Goal: Task Accomplishment & Management: Use online tool/utility

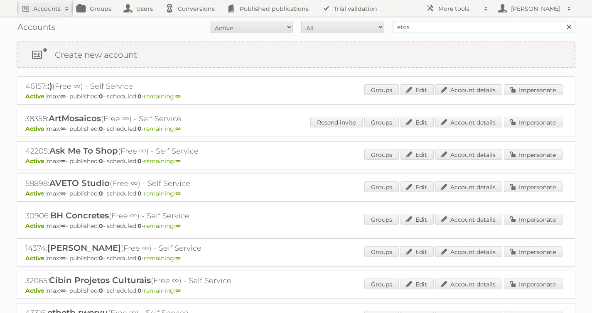
click at [423, 30] on input "etos" at bounding box center [483, 27] width 183 height 12
type input "[PERSON_NAME]"
click at [562, 21] on input "Search" at bounding box center [568, 27] width 12 height 12
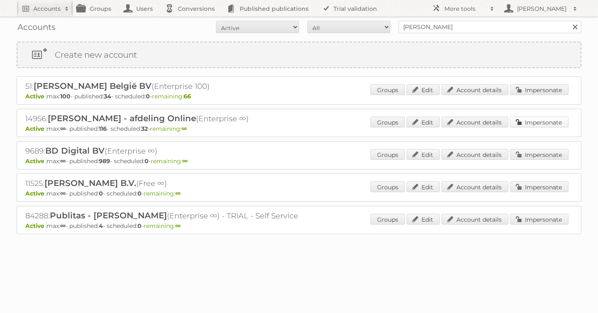
click at [554, 123] on link "Impersonate" at bounding box center [539, 122] width 59 height 11
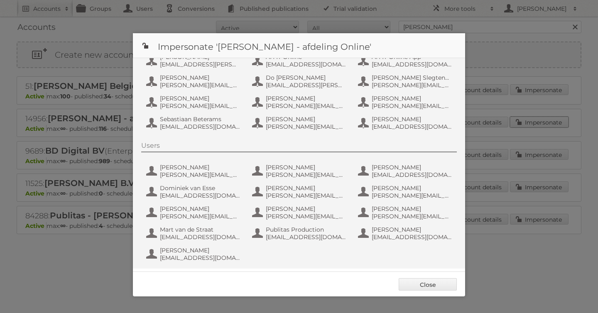
scroll to position [62, 0]
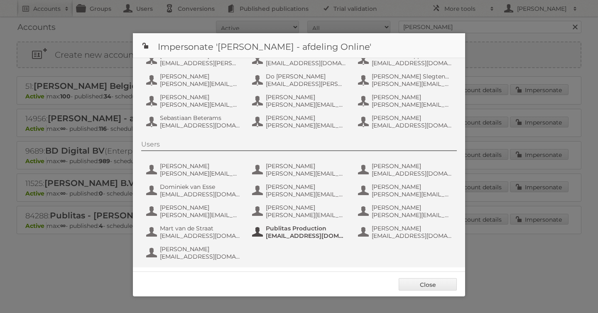
click at [306, 233] on span "fs+ah@publitas.com" at bounding box center [306, 235] width 81 height 7
